Goal: Task Accomplishment & Management: Manage account settings

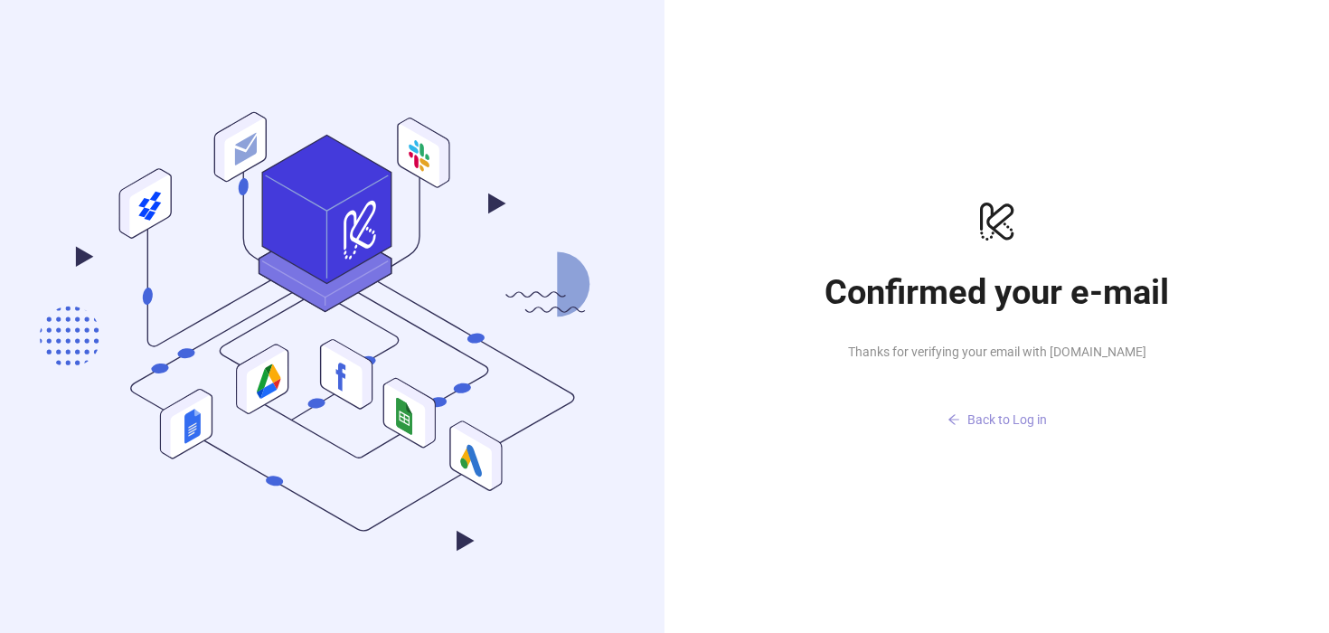
click at [999, 422] on span "Back to Log in" at bounding box center [1008, 419] width 80 height 14
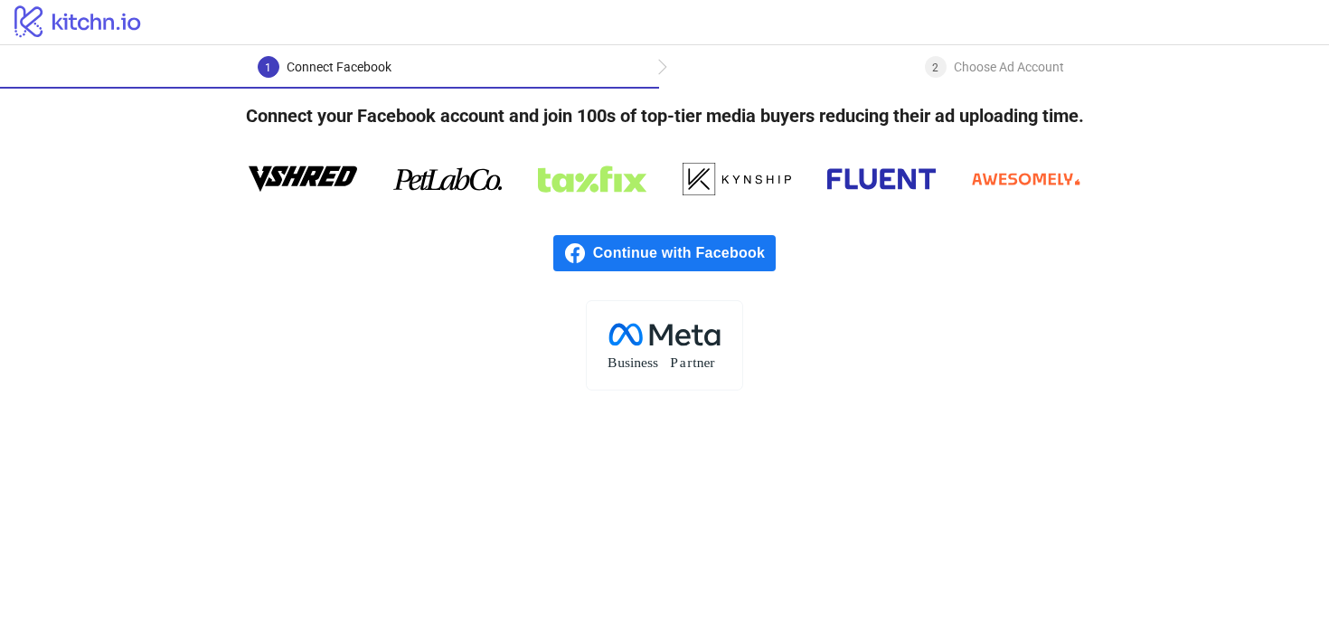
click at [670, 70] on div "2 Choose Ad Account" at bounding box center [994, 72] width 670 height 33
click at [664, 64] on div "2 Choose Ad Account" at bounding box center [994, 72] width 670 height 33
click at [913, 62] on div "2 Choose Ad Account" at bounding box center [994, 72] width 670 height 33
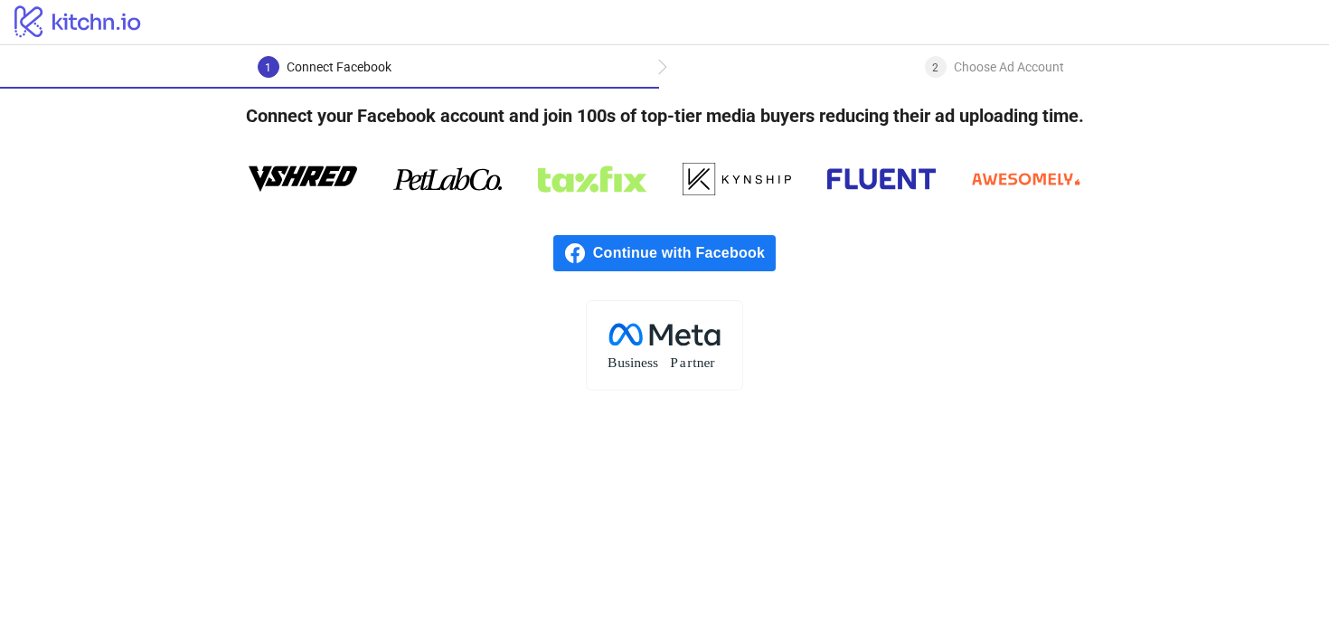
click at [913, 62] on div "2 Choose Ad Account" at bounding box center [994, 72] width 670 height 33
click at [690, 258] on span "Continue with Facebook" at bounding box center [684, 253] width 183 height 36
click at [653, 352] on rect at bounding box center [664, 345] width 156 height 90
click at [659, 336] on icon at bounding box center [661, 335] width 23 height 22
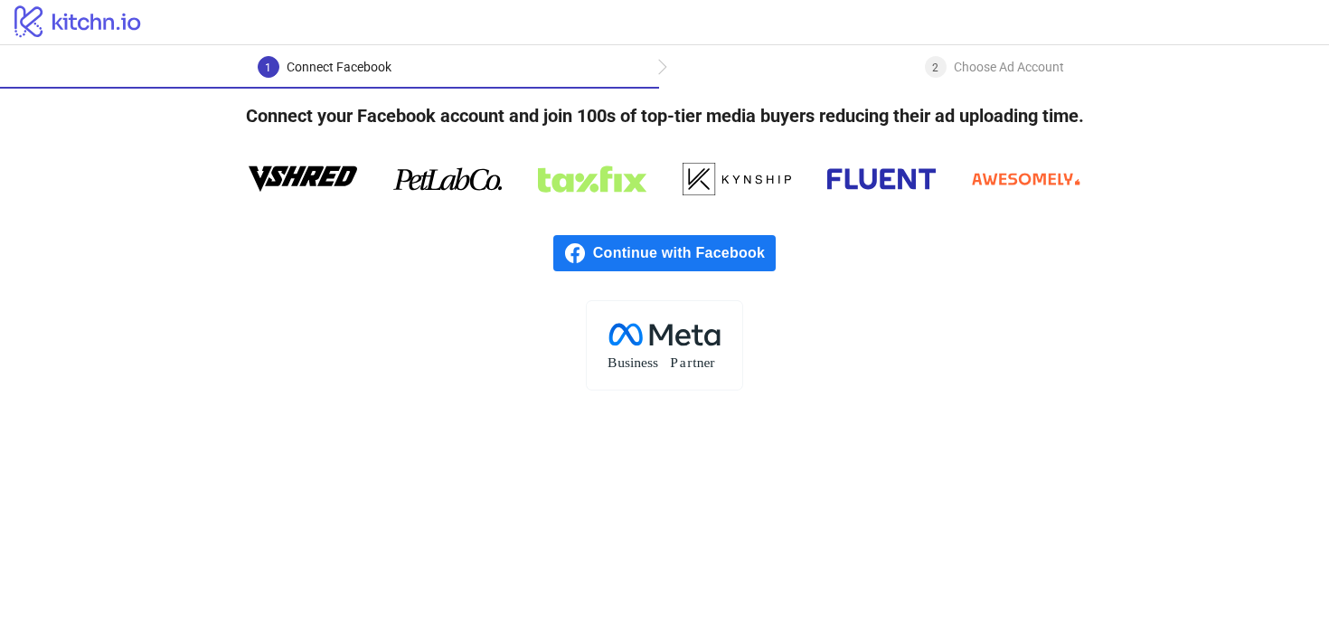
click at [659, 336] on icon at bounding box center [661, 335] width 23 height 22
click at [404, 123] on h4 "Connect your Facebook account and join 100s of top-tier media buyers reducing t…" at bounding box center [665, 116] width 896 height 54
click at [637, 243] on span "Continue with Facebook" at bounding box center [684, 253] width 183 height 36
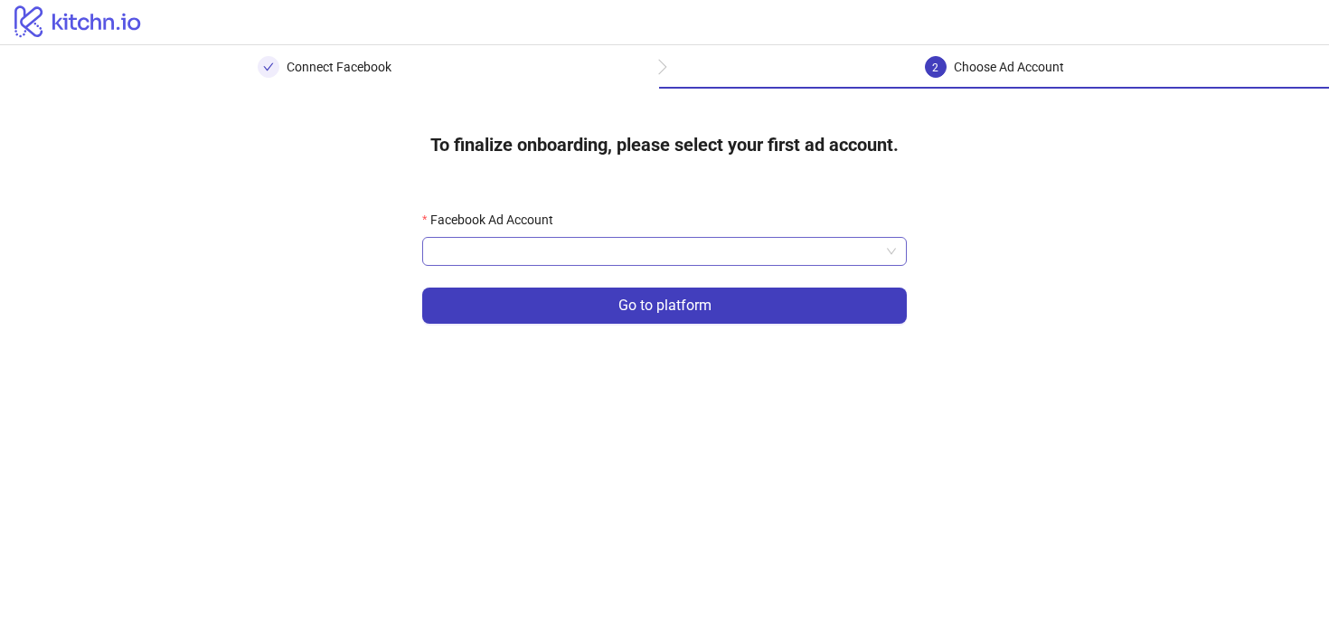
click at [452, 247] on input "Facebook Ad Account" at bounding box center [656, 251] width 447 height 27
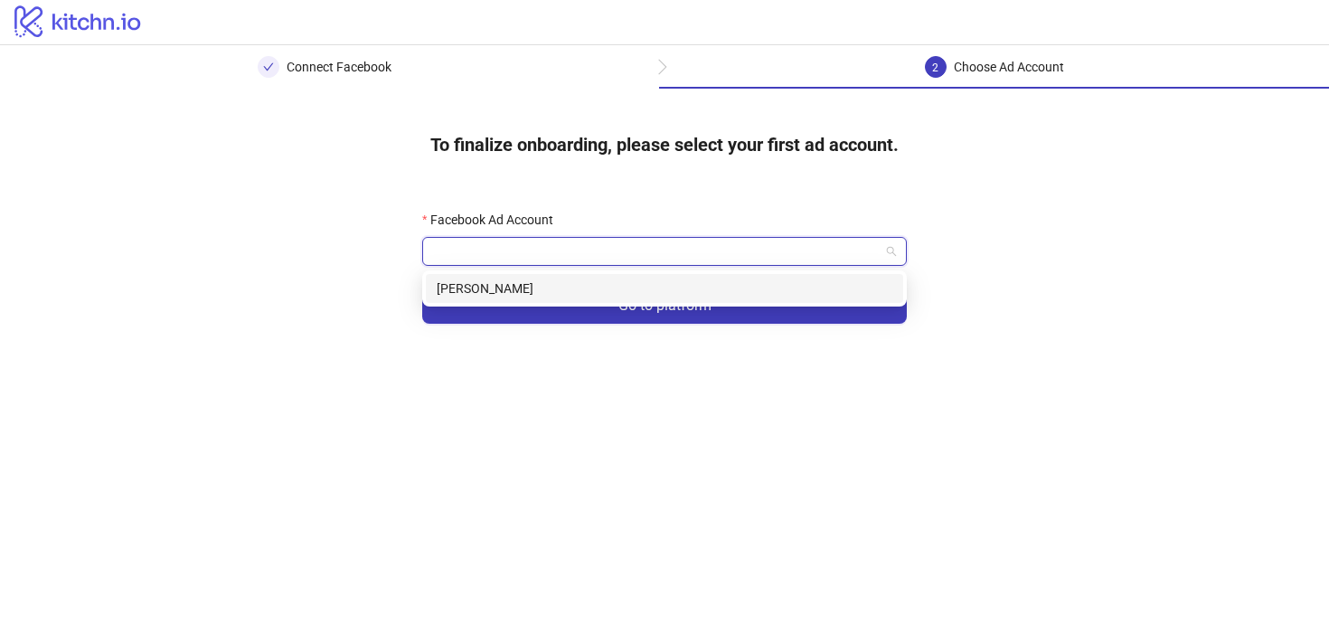
click at [458, 283] on div "[PERSON_NAME]" at bounding box center [665, 289] width 456 height 20
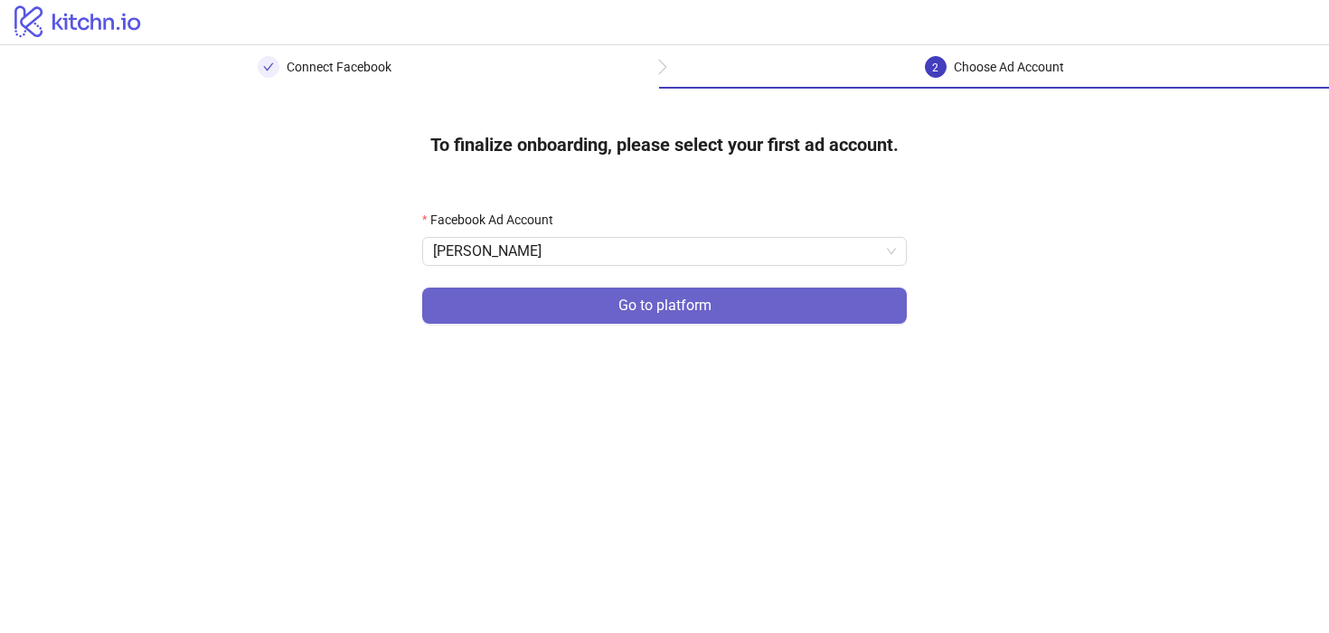
click at [525, 308] on button "Go to platform" at bounding box center [664, 306] width 485 height 36
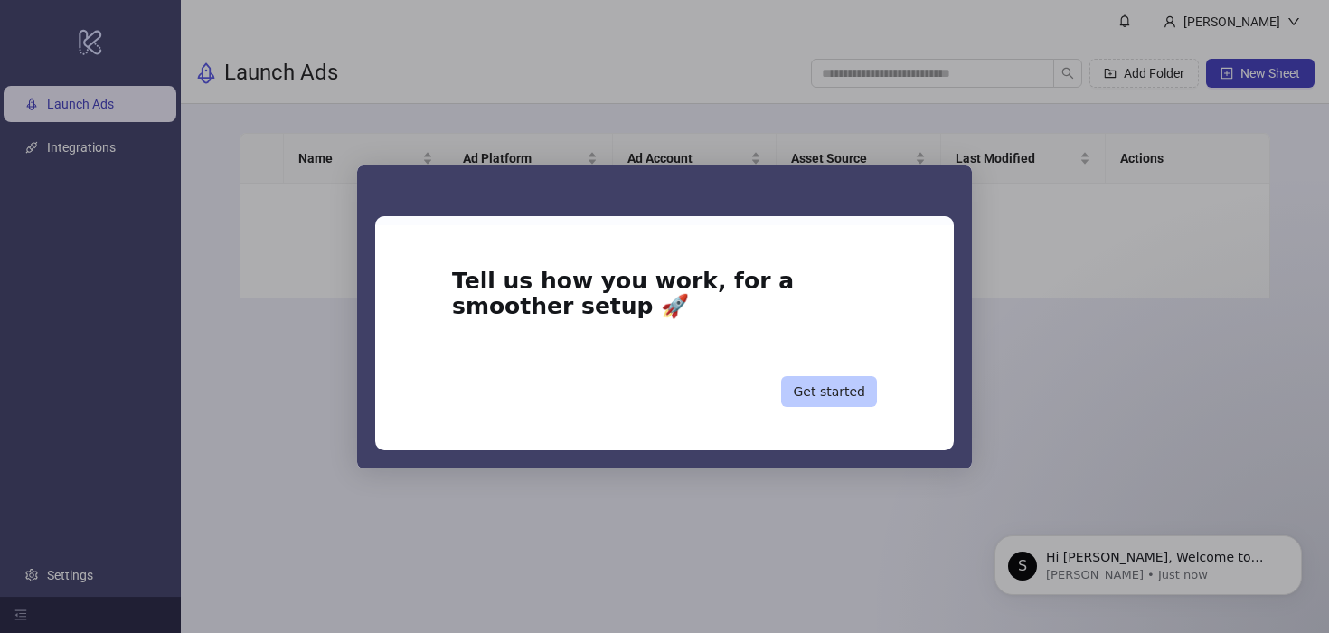
click at [864, 384] on button "Get started" at bounding box center [829, 391] width 96 height 31
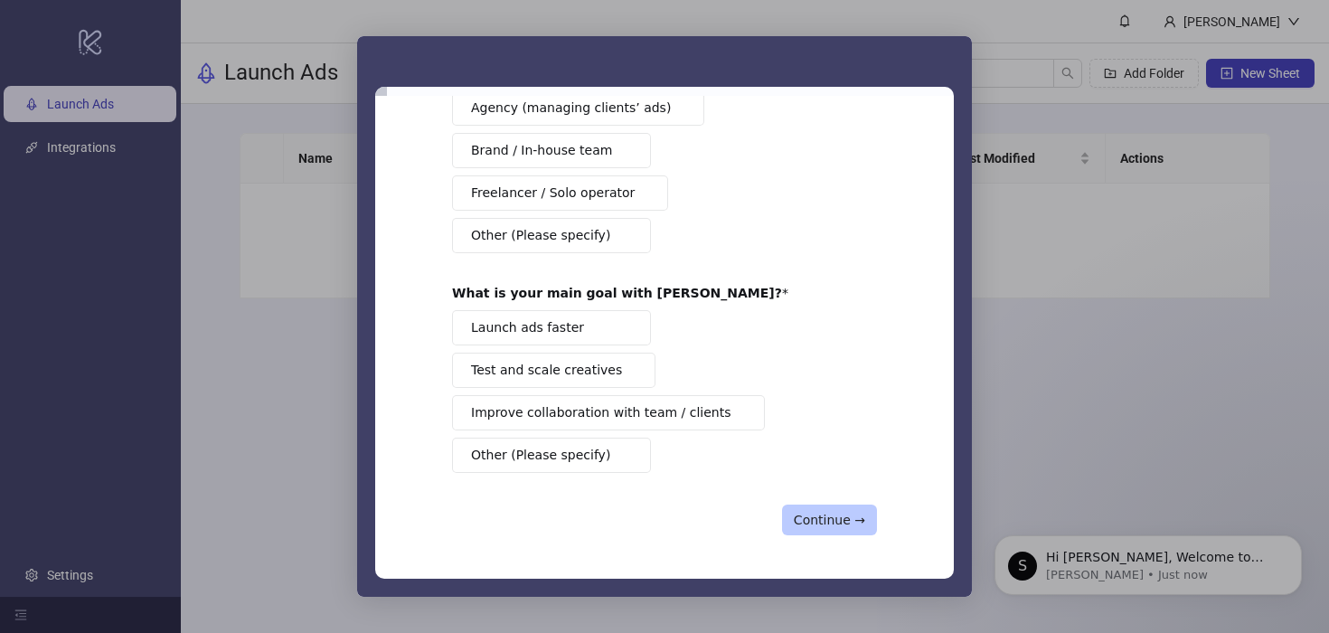
click at [815, 520] on button "Continue →" at bounding box center [829, 520] width 95 height 31
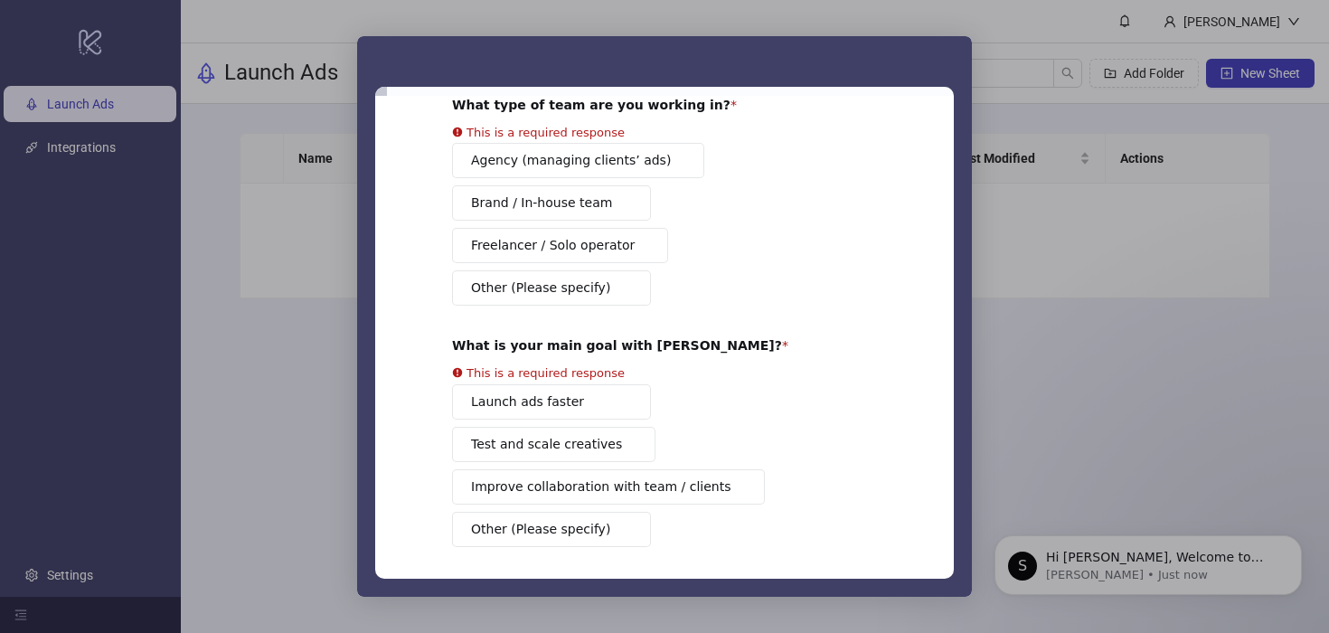
click at [623, 170] on div "Agency (managing clients’ ads) Brand / In-house team Freelancer / Solo operator…" at bounding box center [664, 224] width 425 height 163
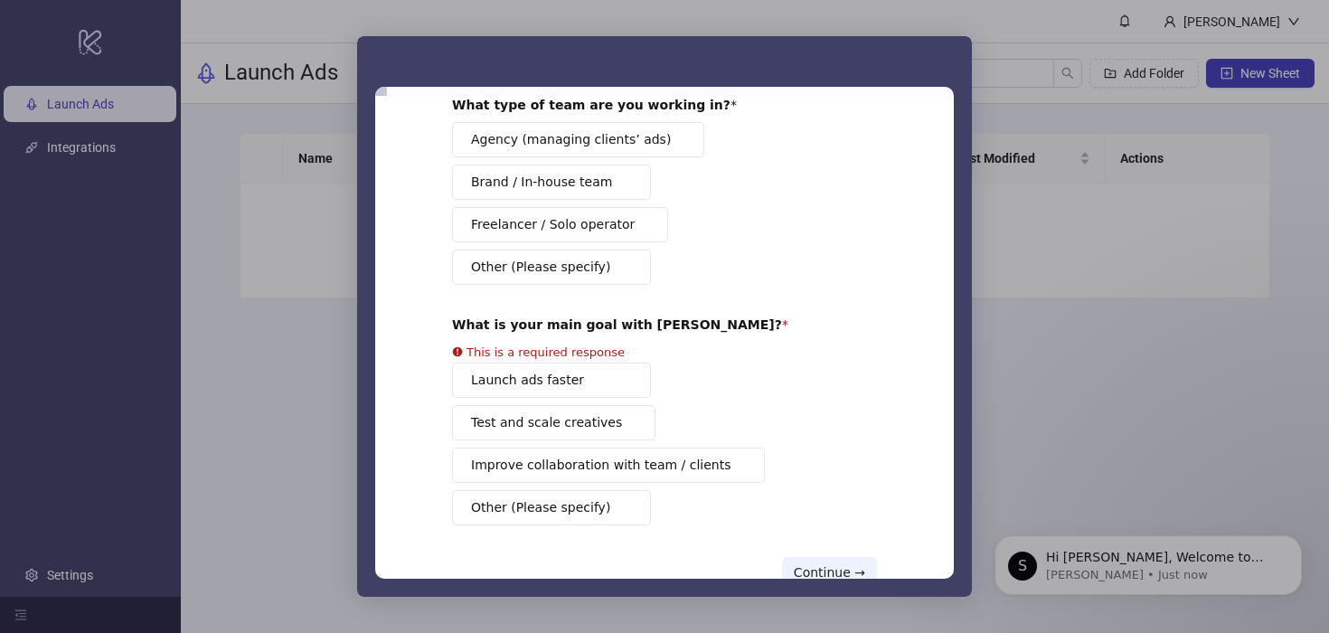
click at [596, 140] on span "Agency (managing clients’ ads)" at bounding box center [571, 139] width 200 height 19
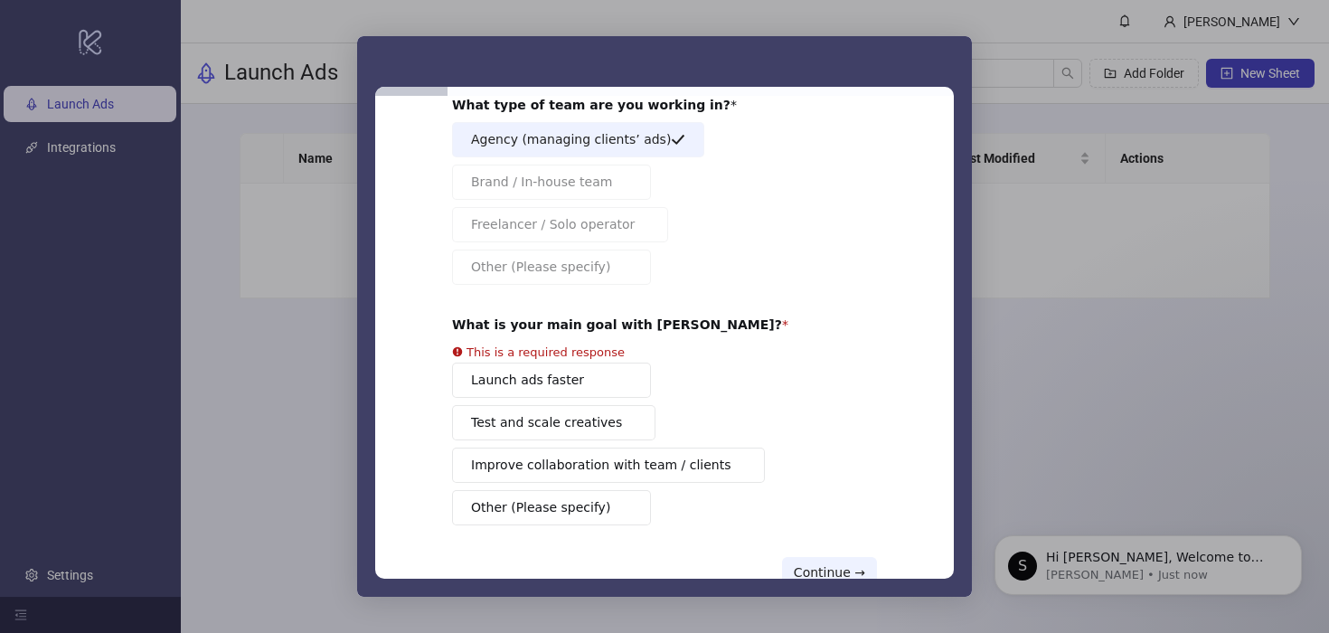
click at [565, 373] on button "Launch ads faster" at bounding box center [551, 380] width 199 height 35
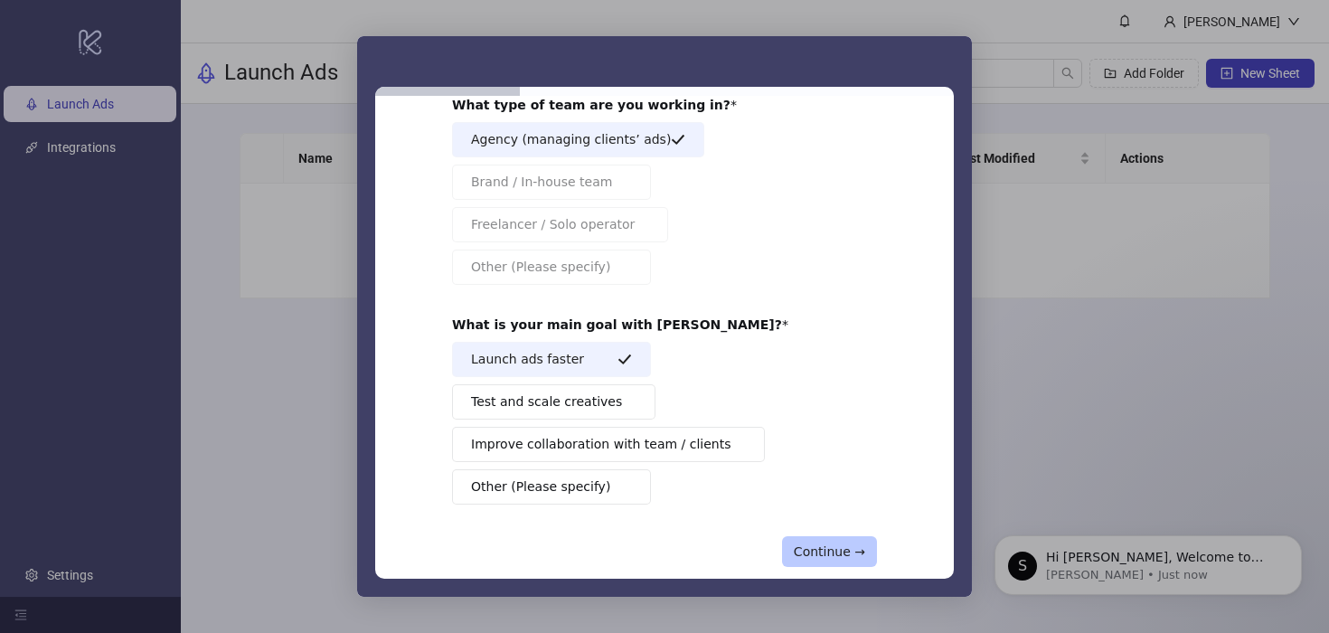
click at [838, 544] on button "Continue →" at bounding box center [829, 551] width 95 height 31
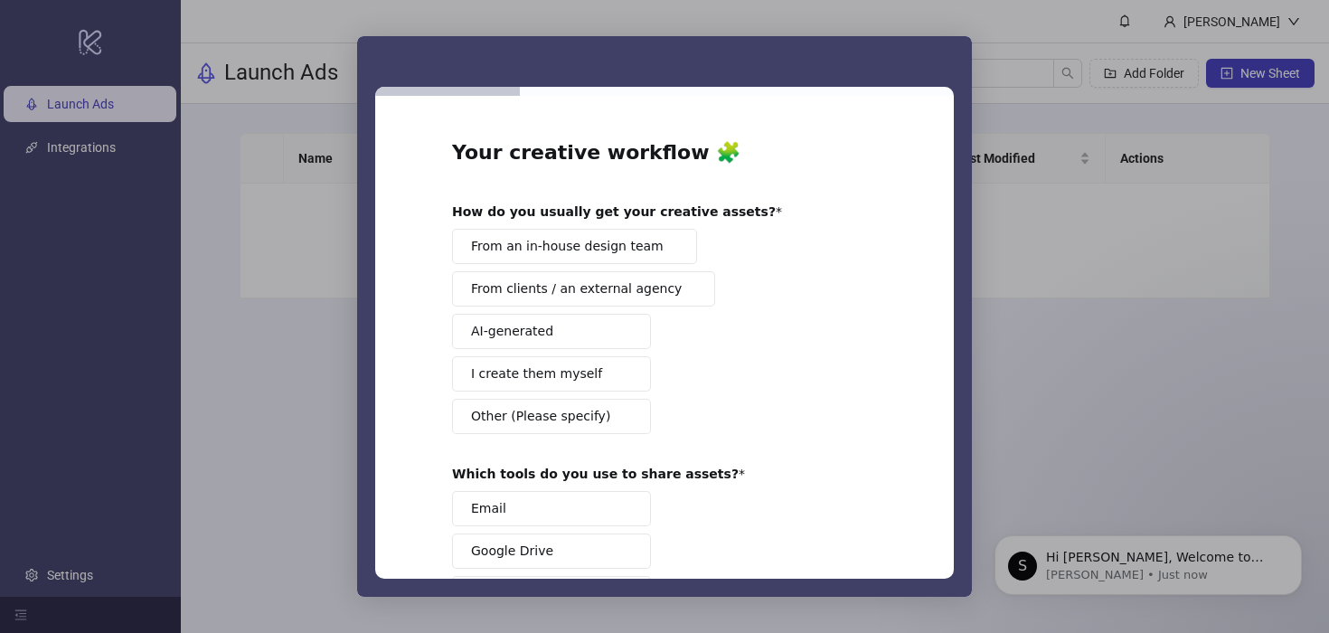
click at [670, 250] on button "From an in-house design team" at bounding box center [574, 246] width 245 height 35
click at [554, 491] on button "Email" at bounding box center [551, 508] width 199 height 35
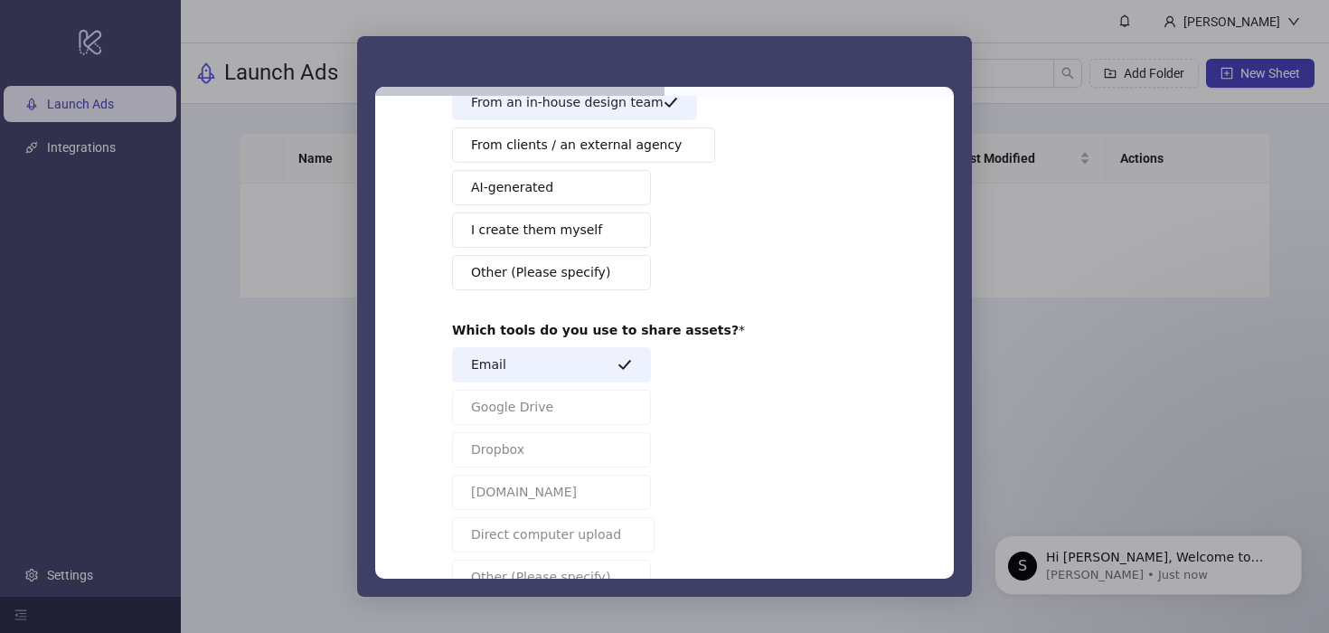
scroll to position [266, 0]
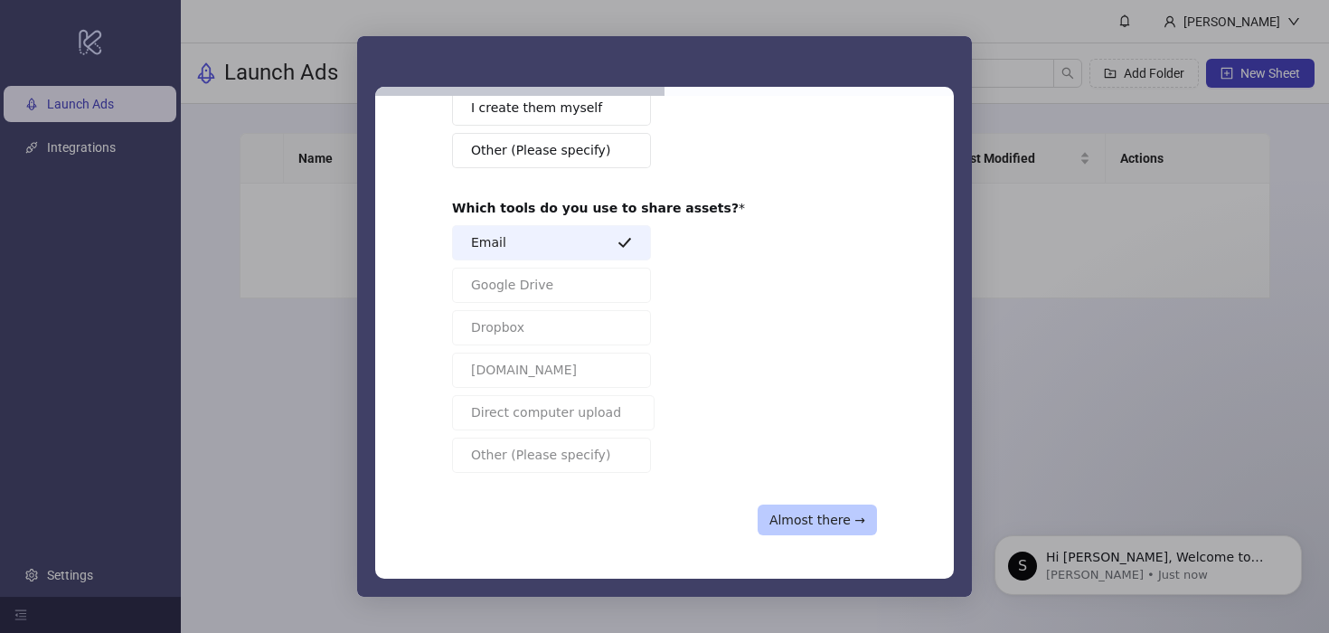
click at [842, 515] on button "Almost there →" at bounding box center [817, 520] width 119 height 31
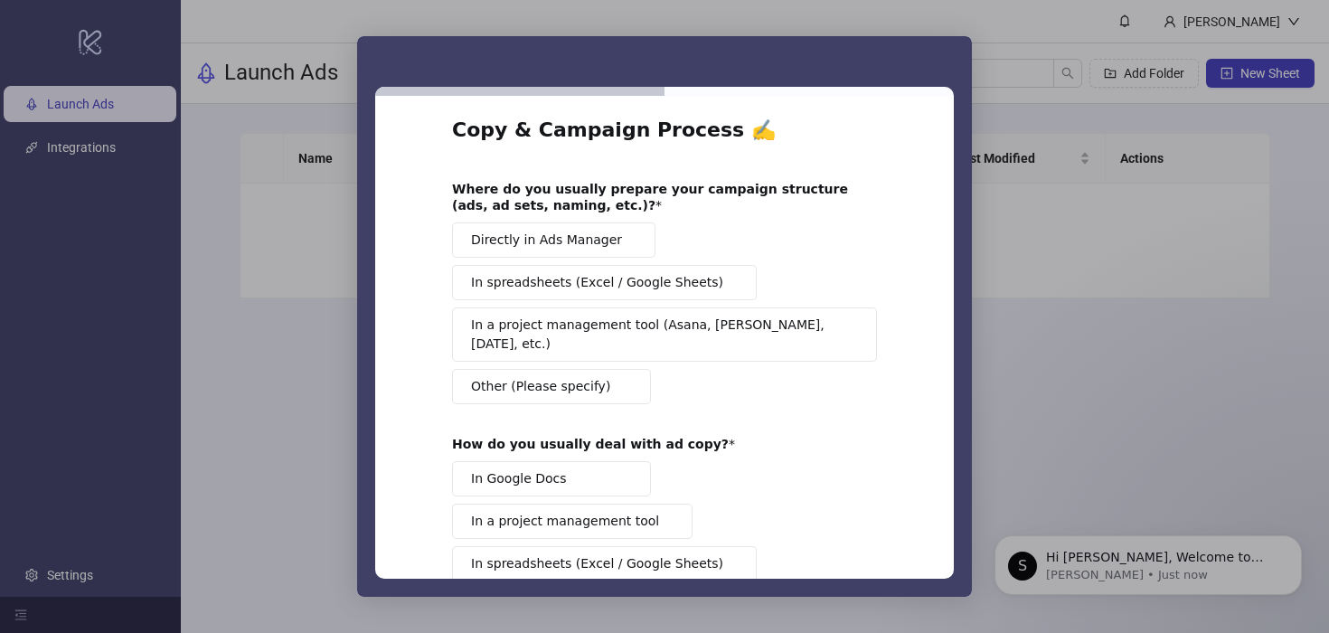
scroll to position [23, 0]
click at [561, 242] on span "Directly in Ads Manager" at bounding box center [546, 240] width 151 height 19
click at [569, 461] on button "In Google Docs" at bounding box center [551, 478] width 199 height 35
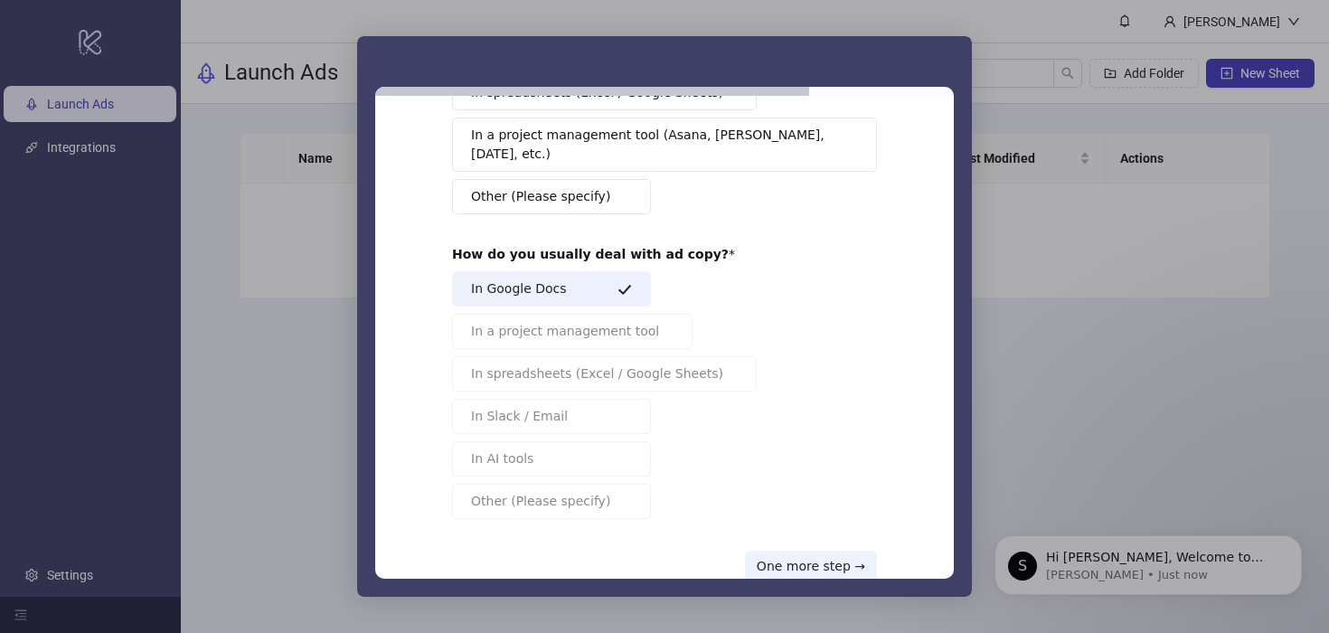
scroll to position [240, 0]
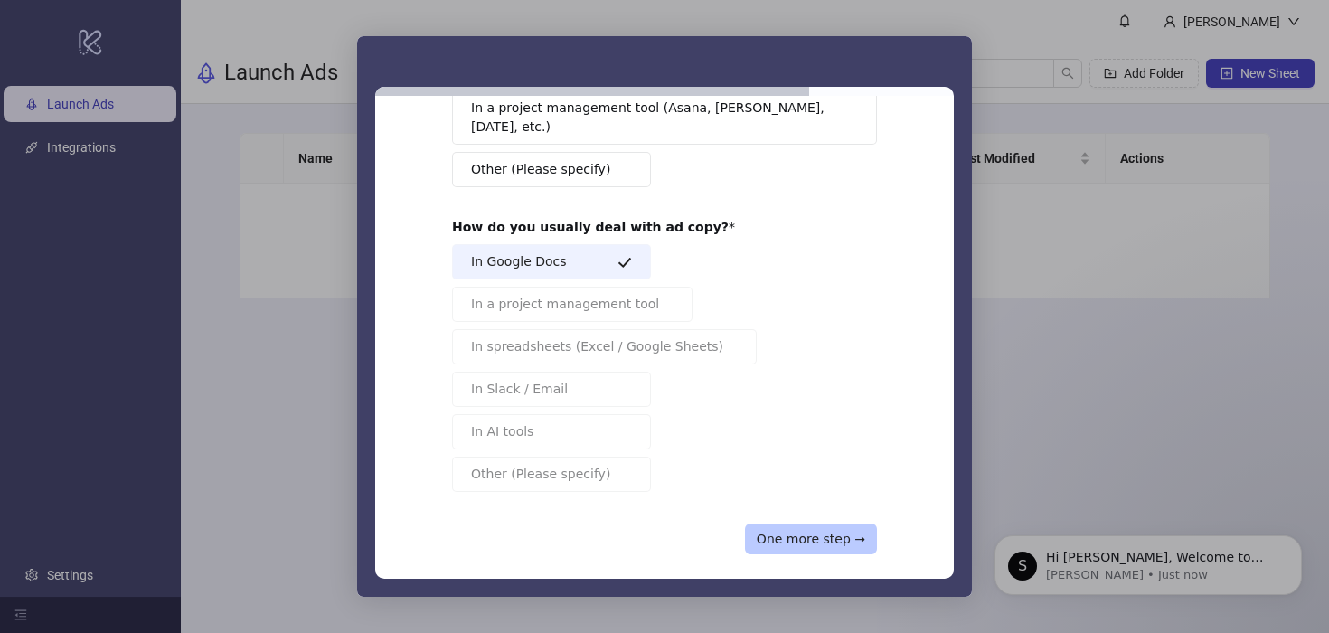
click at [807, 525] on button "One more step →" at bounding box center [811, 539] width 132 height 31
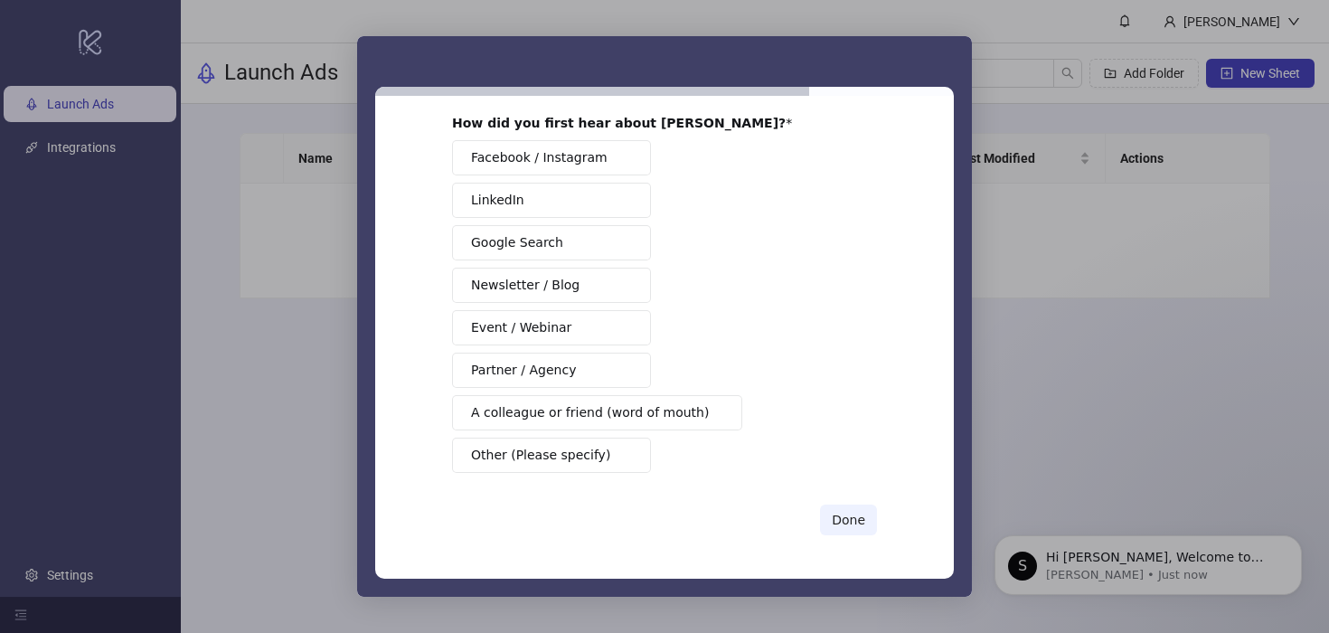
scroll to position [0, 0]
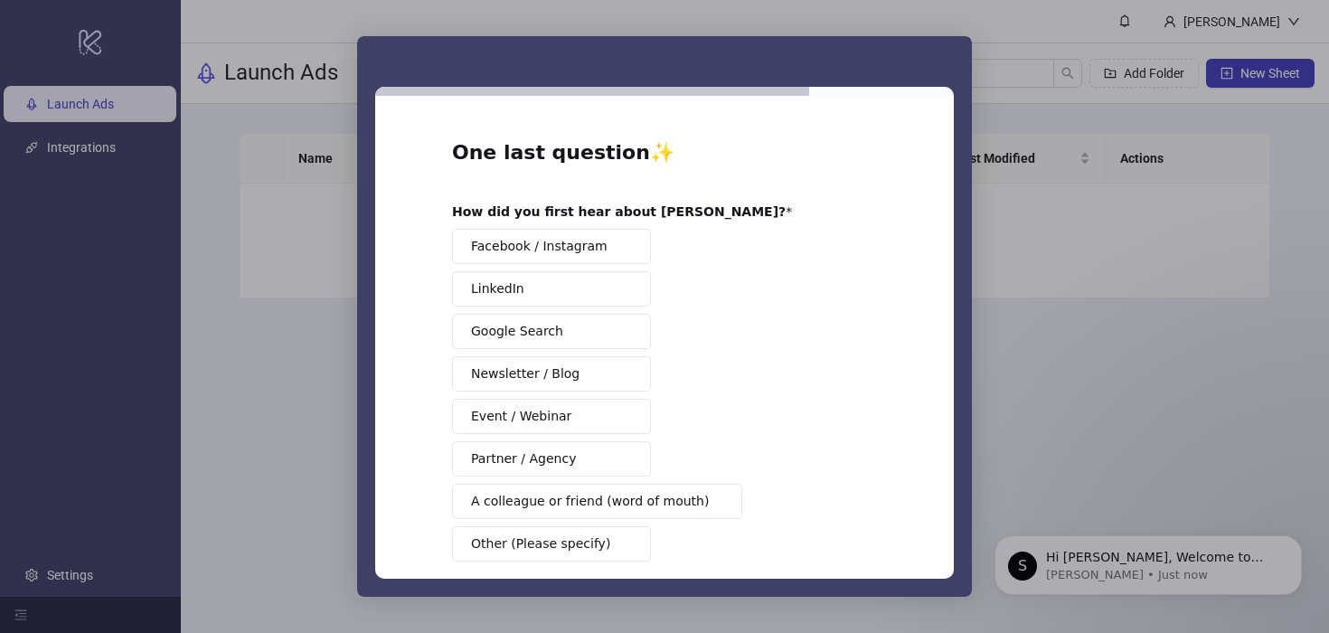
click at [629, 241] on button "Facebook / Instagram" at bounding box center [551, 246] width 199 height 35
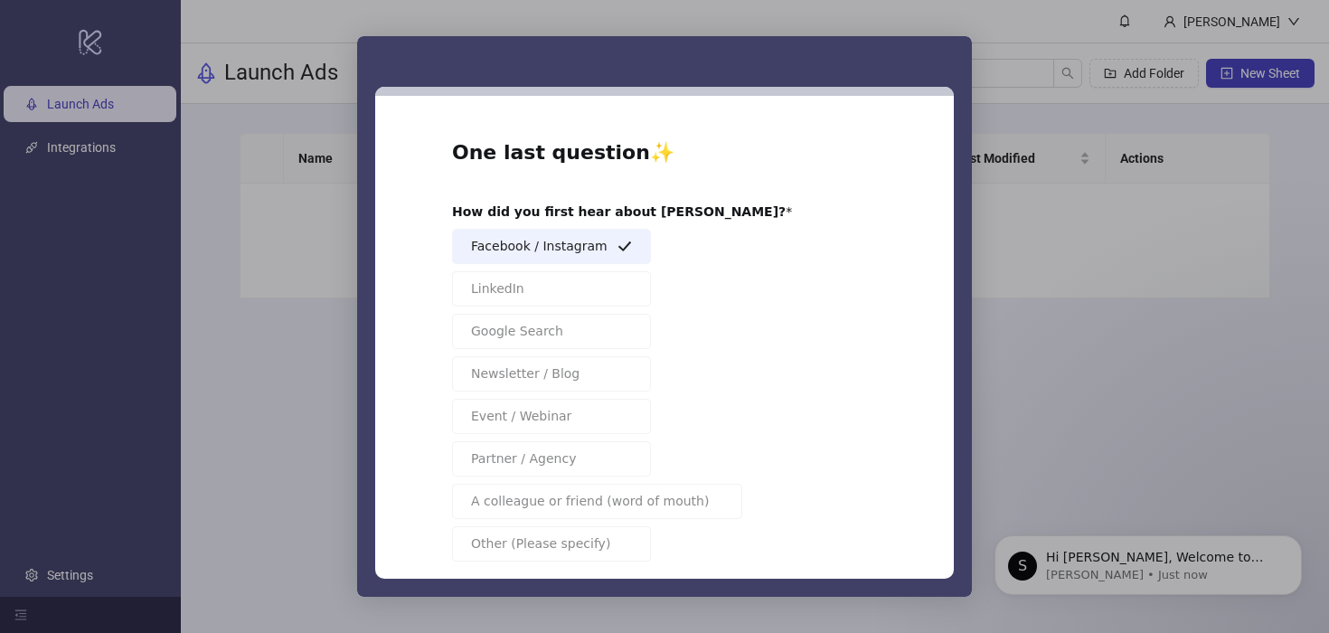
scroll to position [89, 0]
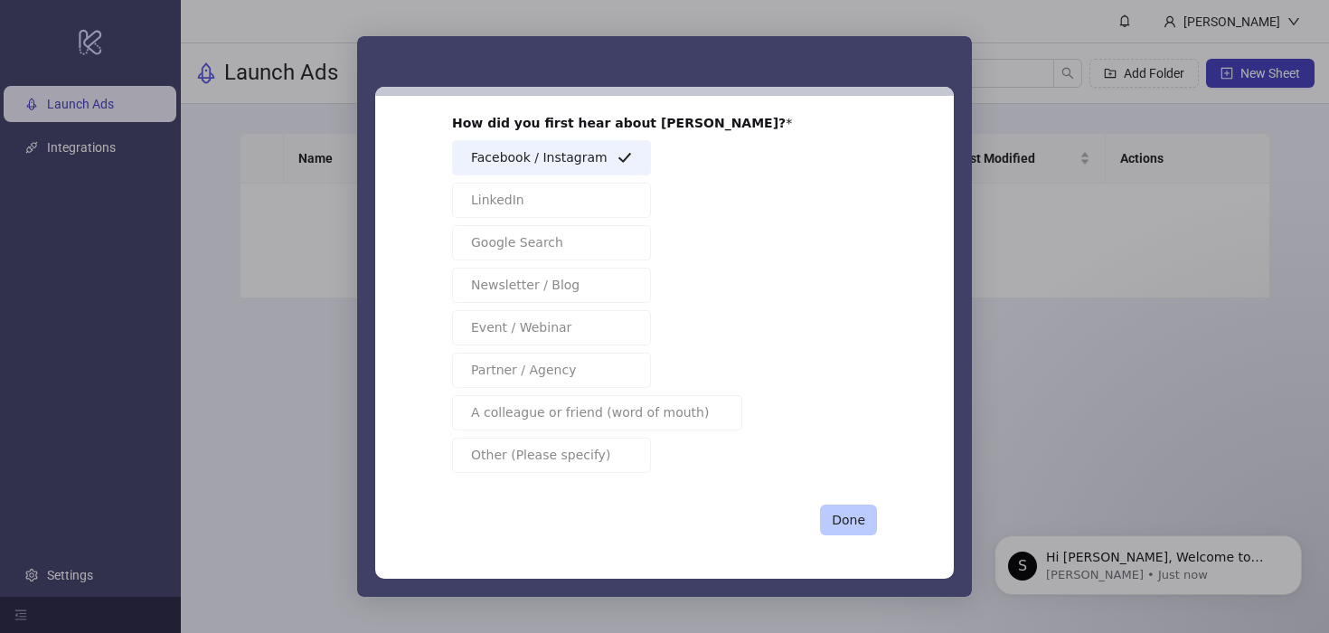
click at [843, 509] on button "Done" at bounding box center [848, 520] width 57 height 31
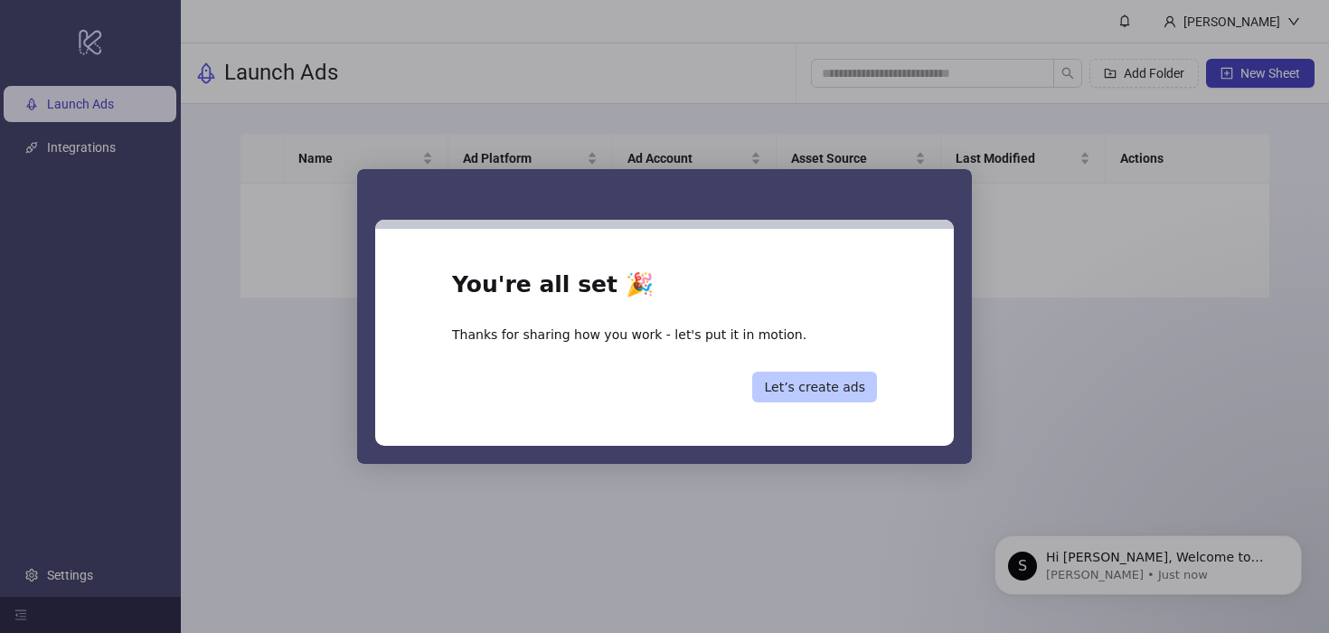
click at [807, 390] on button "Let’s create ads" at bounding box center [814, 387] width 125 height 31
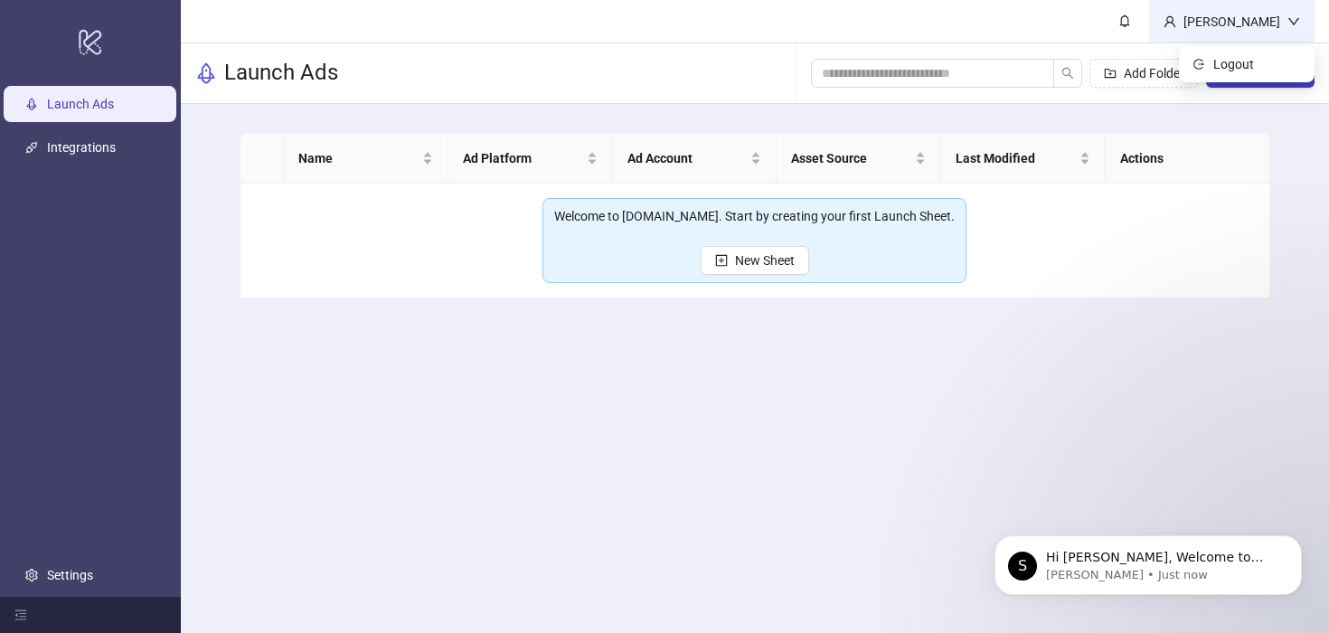
click at [1236, 18] on div "[PERSON_NAME]" at bounding box center [1232, 22] width 111 height 20
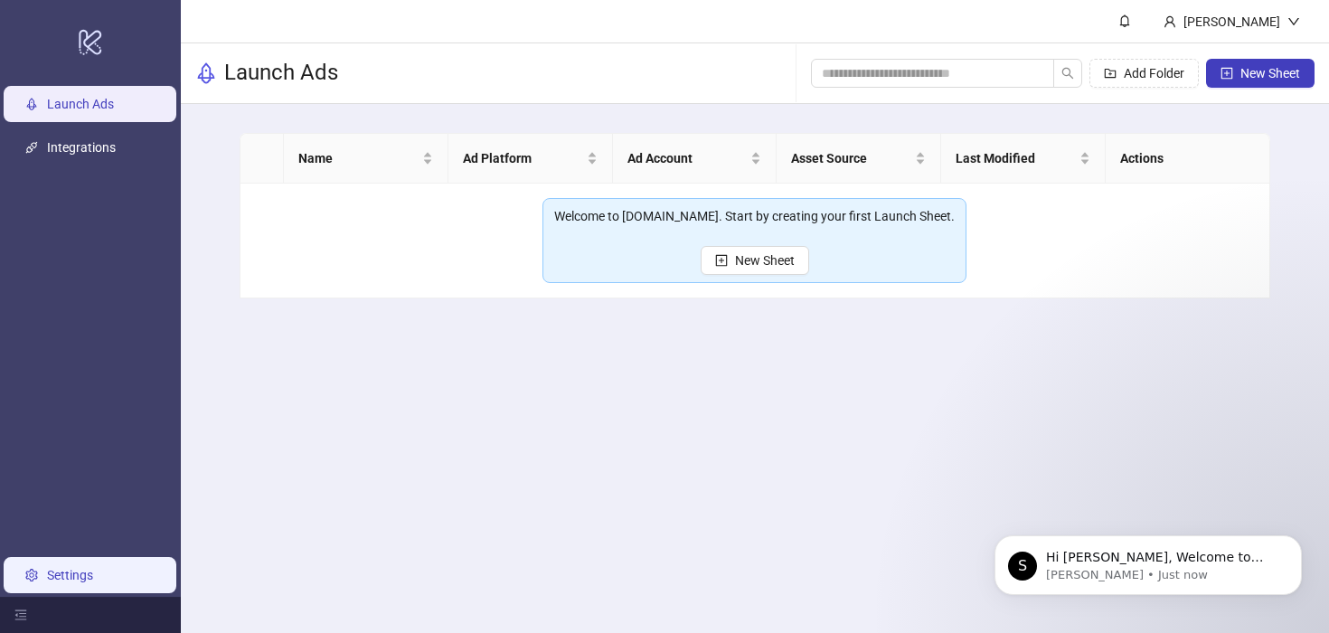
click at [69, 574] on link "Settings" at bounding box center [70, 575] width 46 height 14
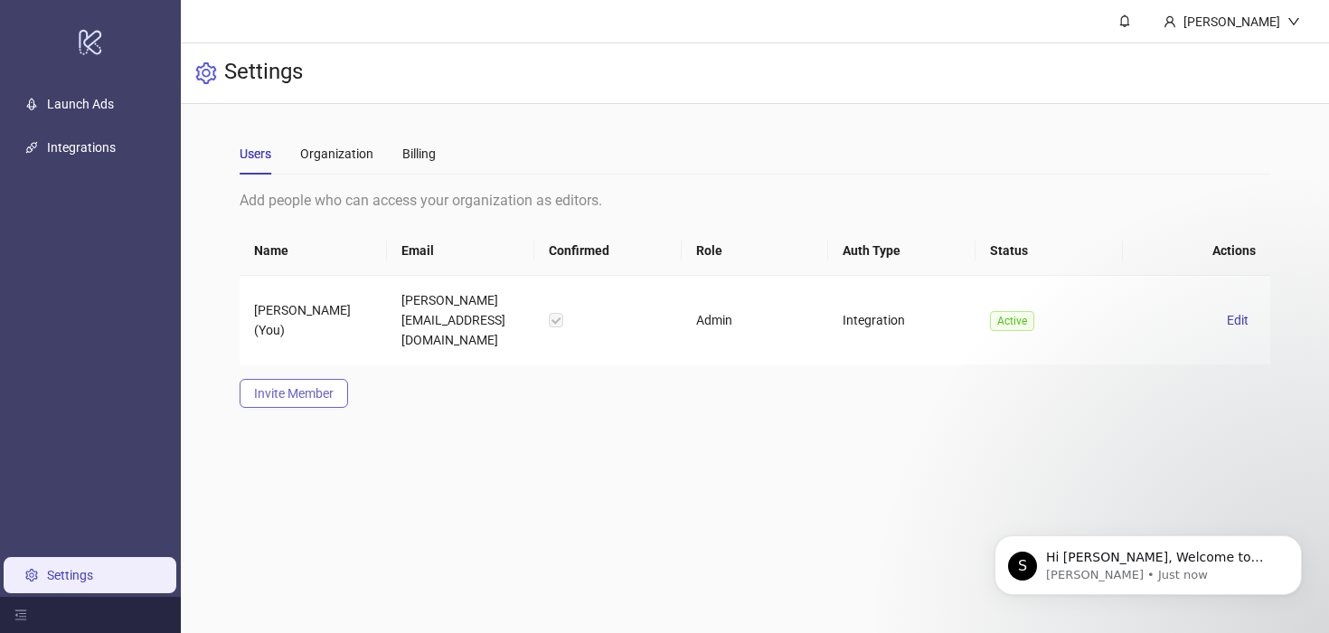
click at [313, 386] on span "Invite Member" at bounding box center [294, 393] width 80 height 14
